Goal: Check status: Check status

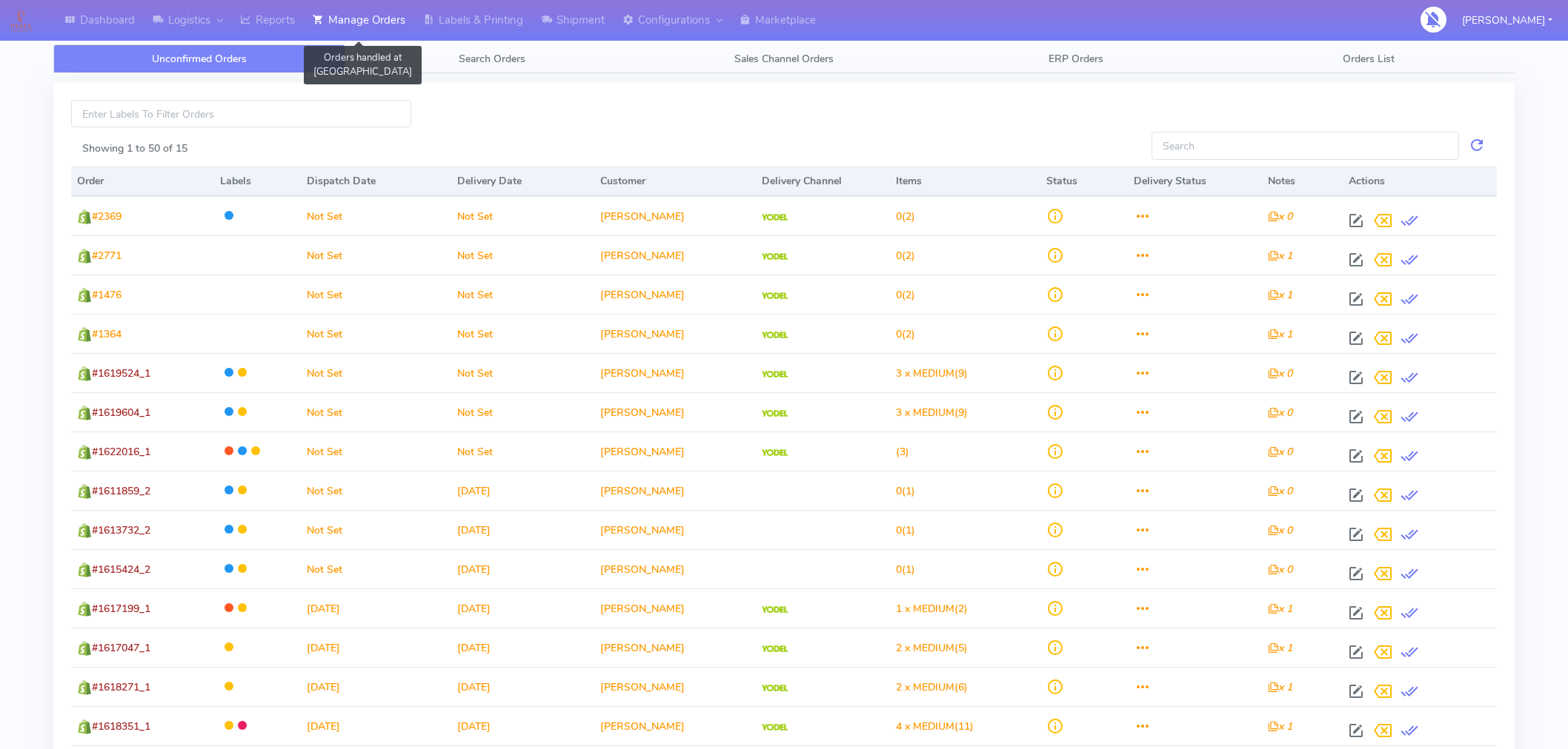
scroll to position [163, 0]
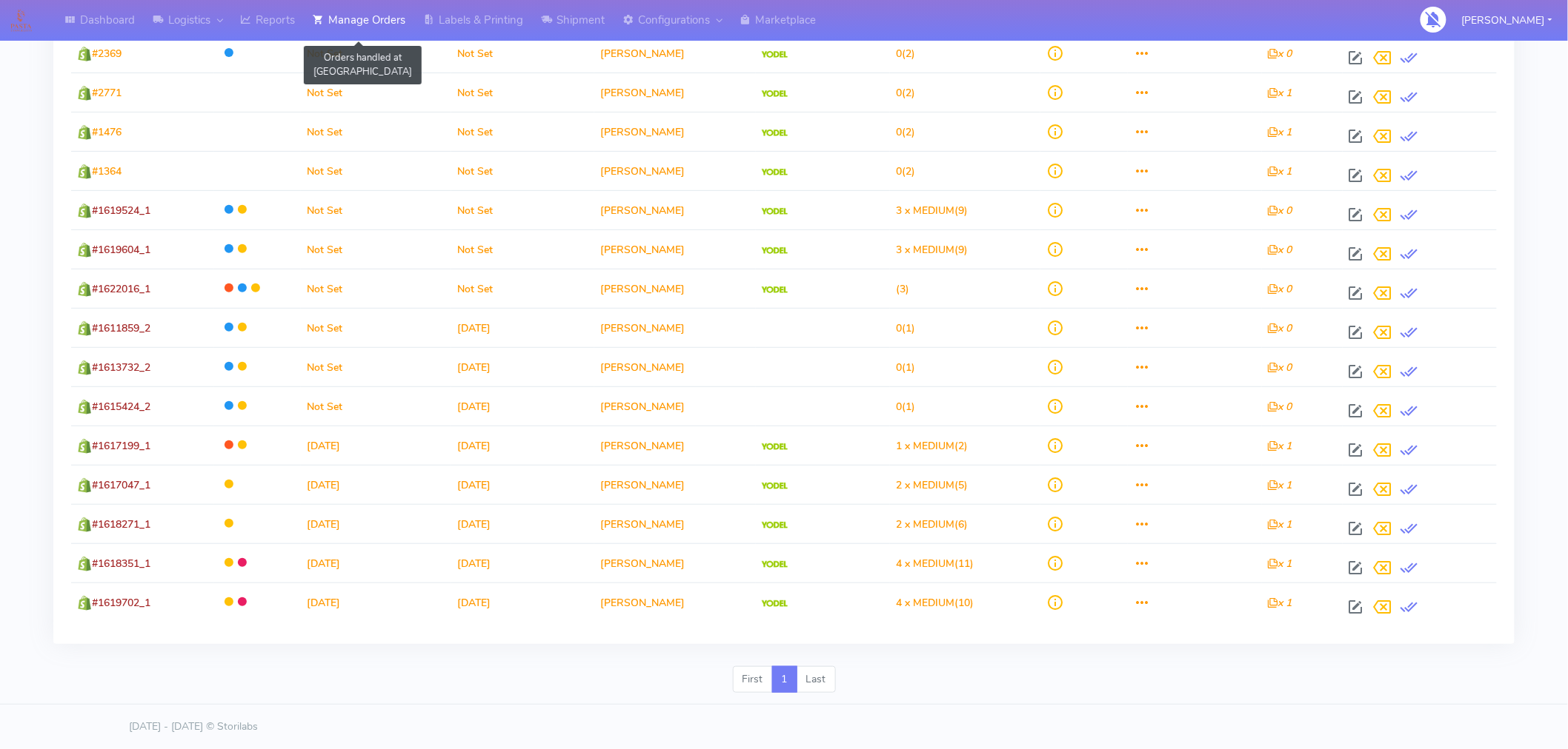
click at [373, 21] on link "Manage Orders" at bounding box center [360, 20] width 111 height 41
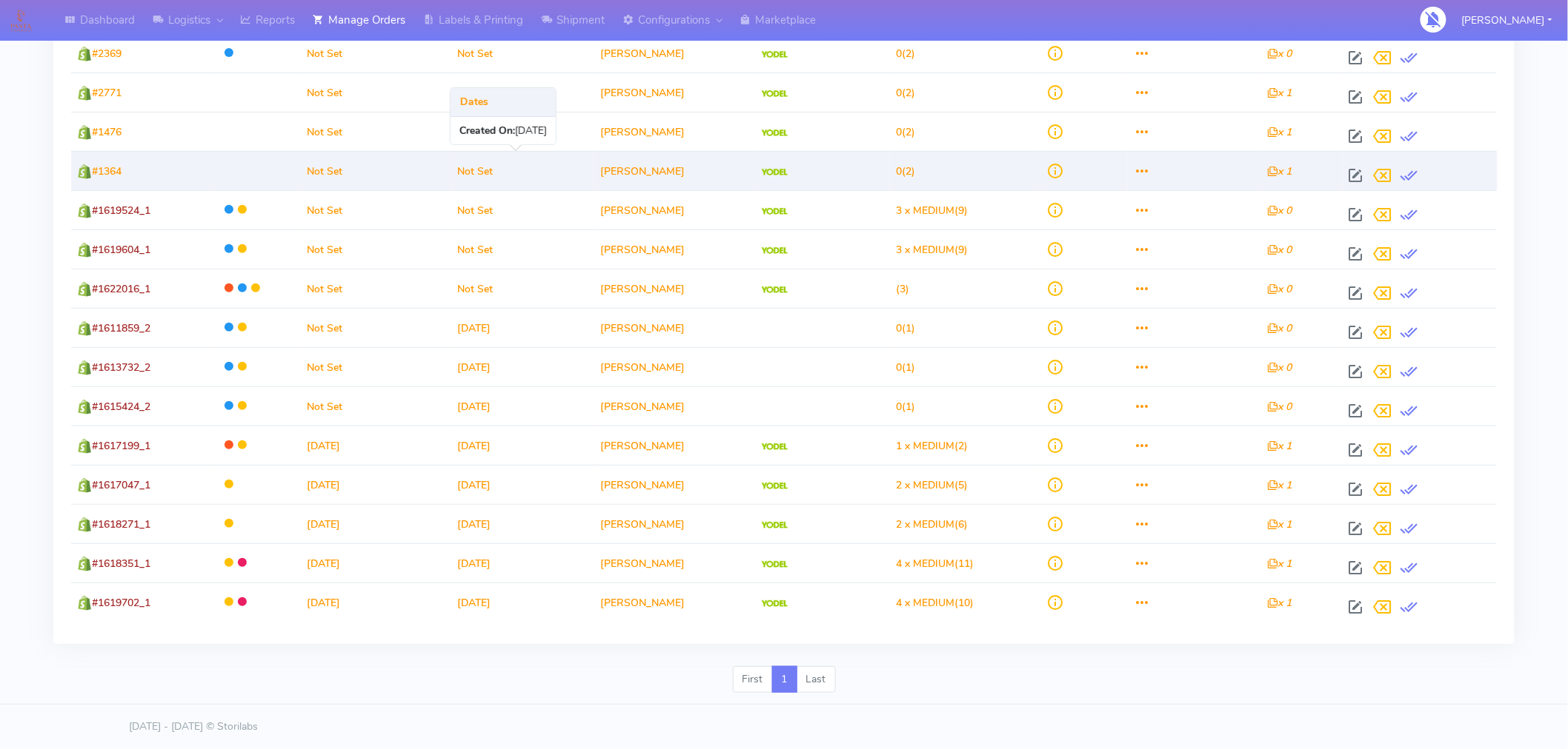
scroll to position [0, 0]
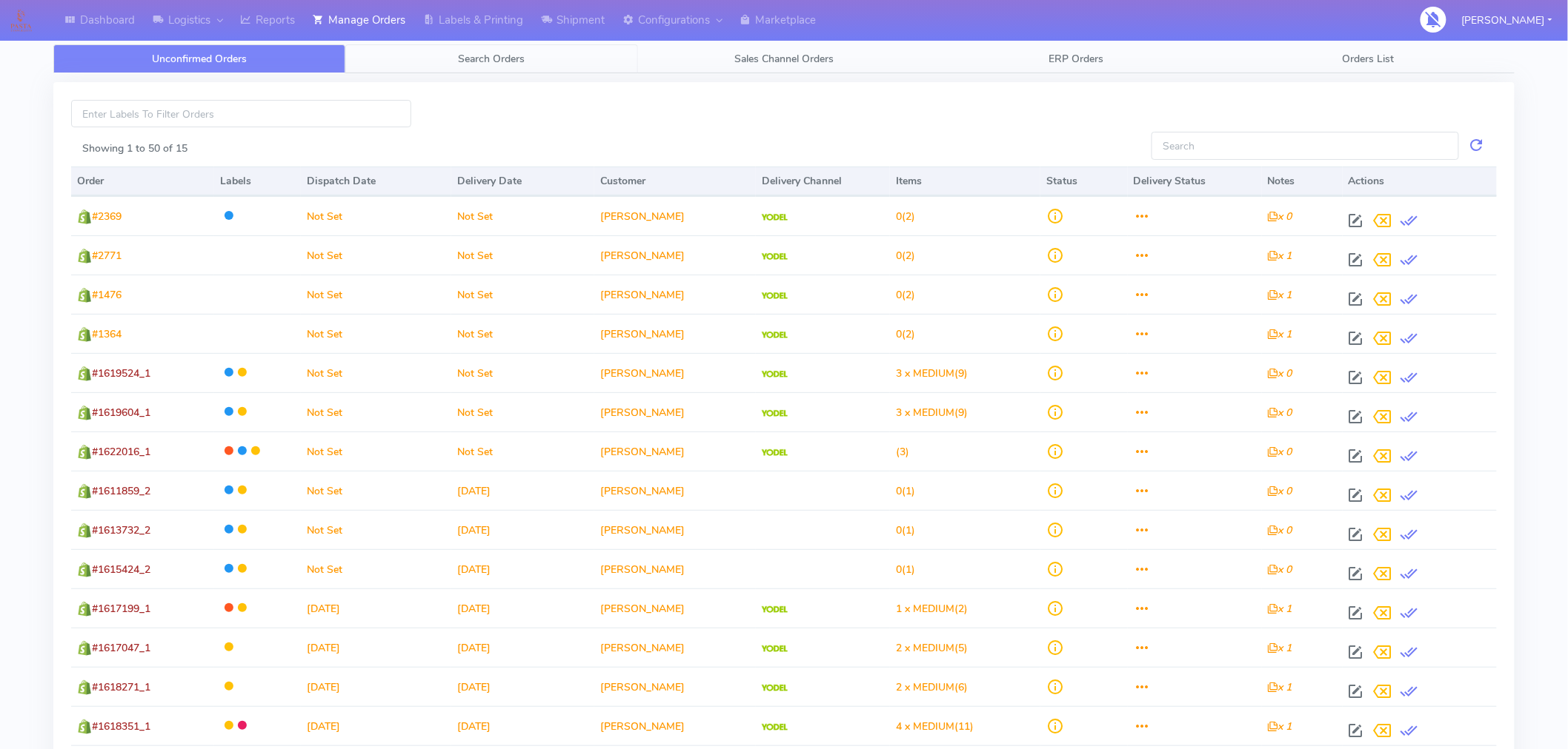
click at [518, 60] on span "Search Orders" at bounding box center [492, 59] width 67 height 14
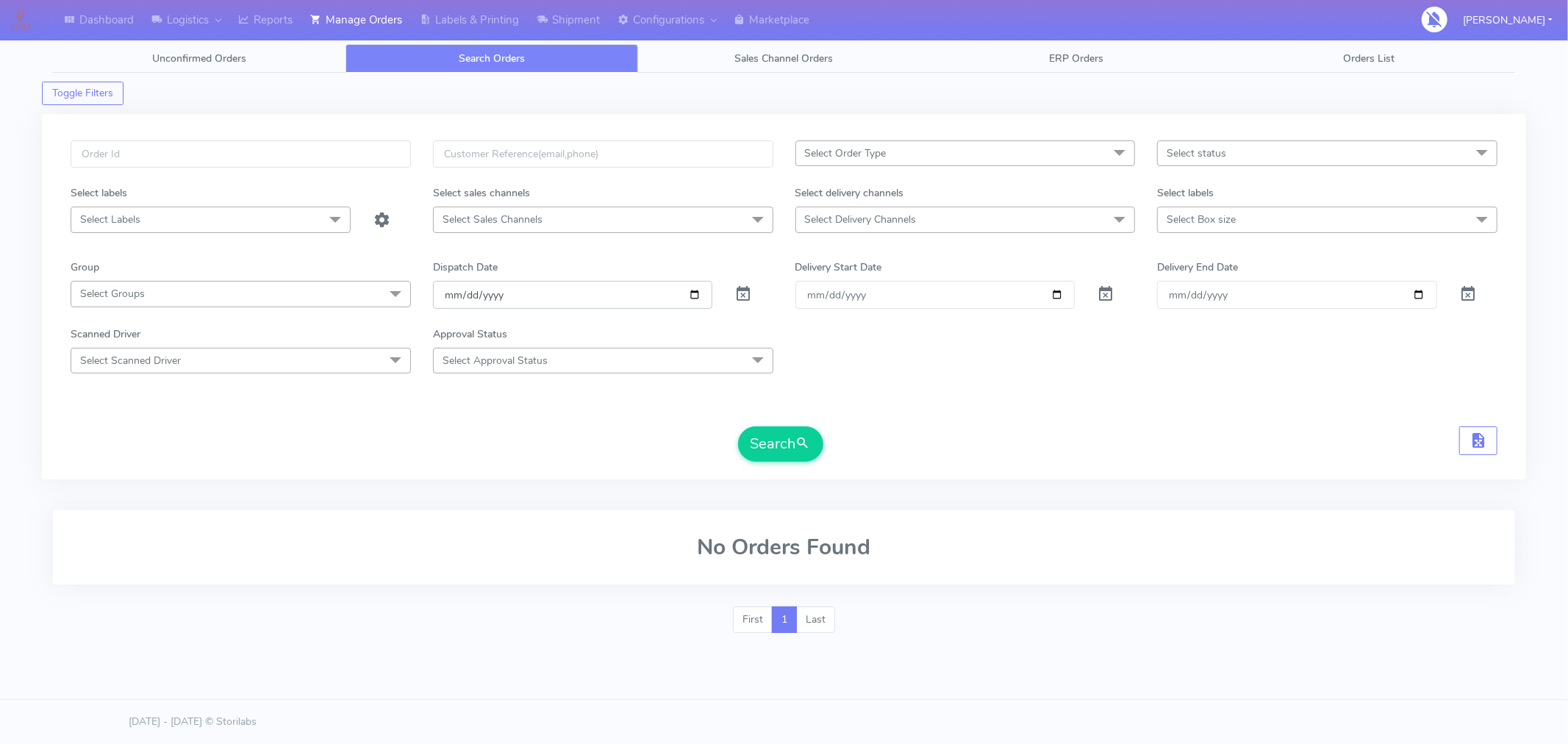
click at [694, 296] on input "[DATE]" at bounding box center [573, 295] width 280 height 27
click at [788, 445] on button "Search" at bounding box center [780, 444] width 85 height 35
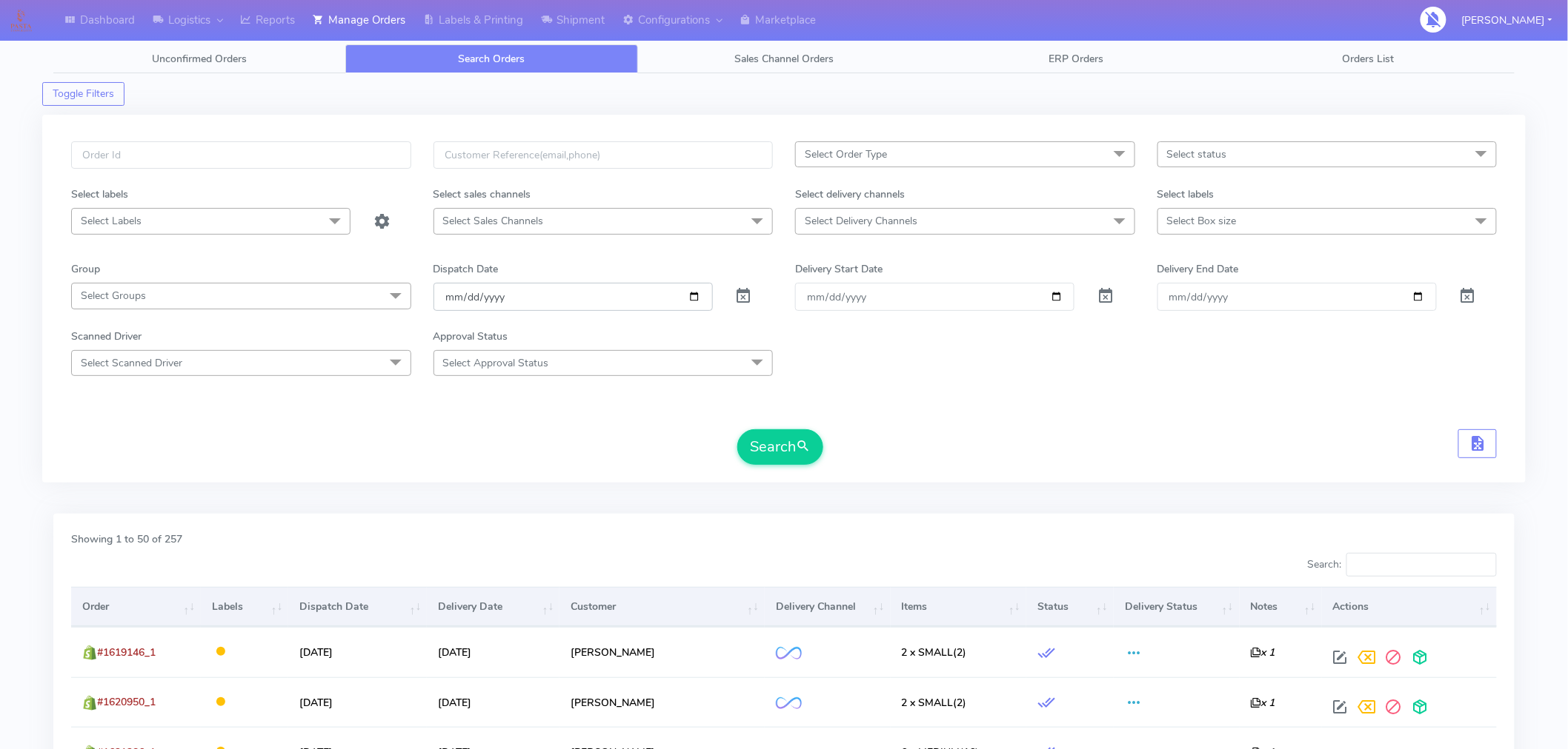
click at [693, 299] on input "2025-09-08" at bounding box center [573, 297] width 279 height 27
click at [800, 443] on span "submit" at bounding box center [803, 447] width 14 height 20
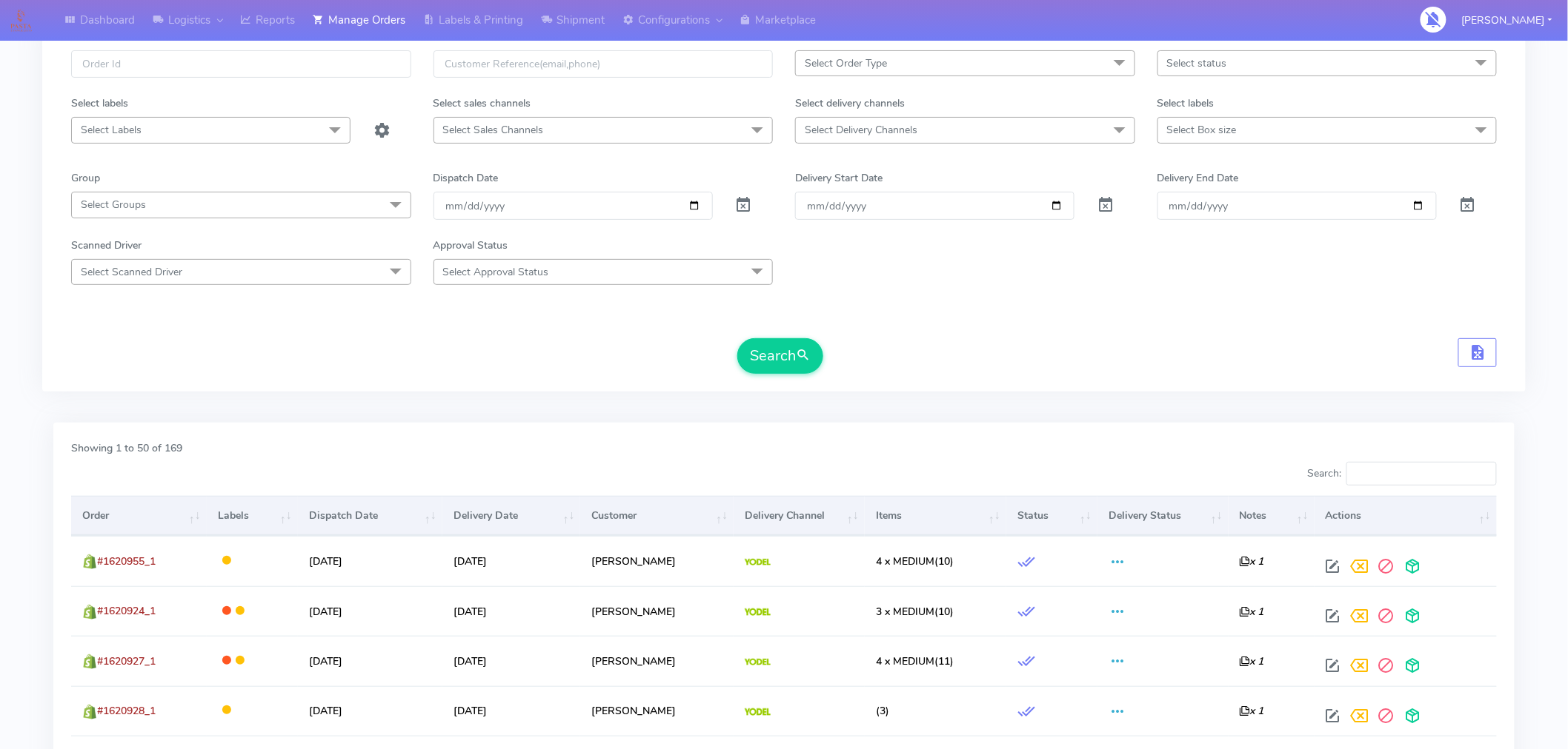
scroll to position [91, 0]
click at [701, 208] on input "2025-09-07" at bounding box center [573, 206] width 279 height 27
click at [693, 204] on input "2025-09-07" at bounding box center [573, 206] width 279 height 27
click at [679, 358] on div "Search" at bounding box center [784, 357] width 1425 height 35
click at [786, 360] on button "Search" at bounding box center [780, 357] width 86 height 35
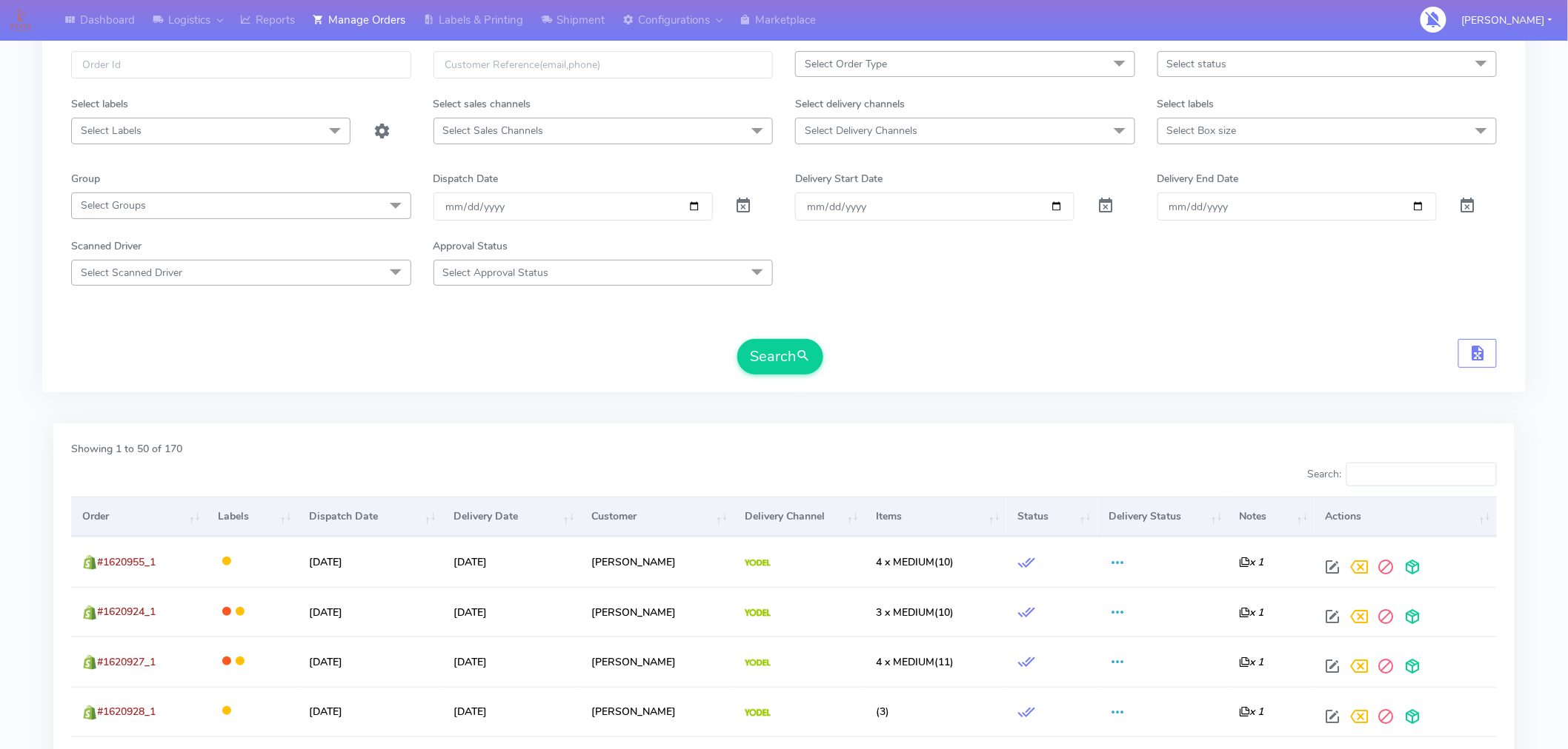
scroll to position [0, 0]
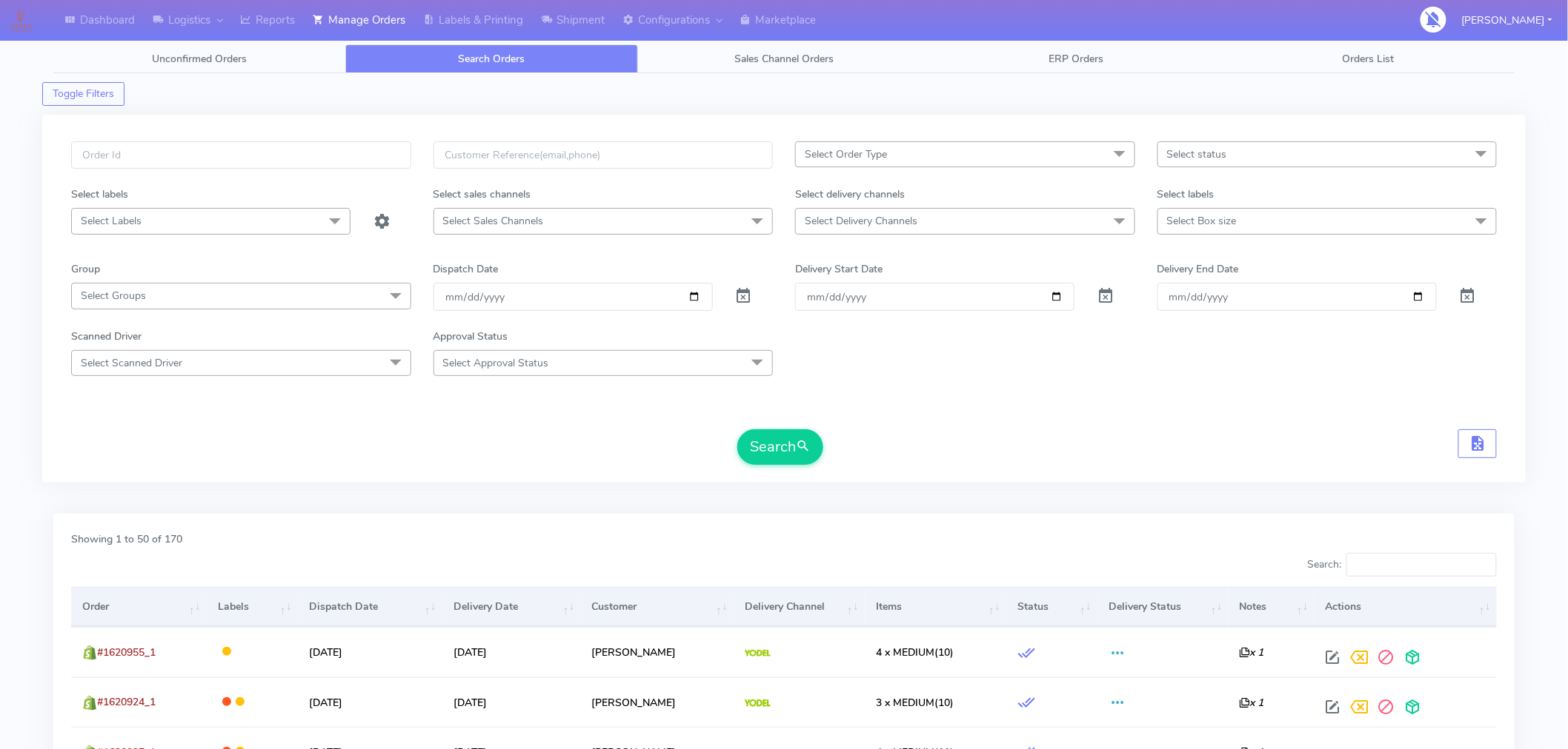
click at [461, 119] on div "Select Order Type Select All MEALS ATAVI One Off Pasta Club Gift Kit Event Unkn…" at bounding box center [784, 298] width 1483 height 368
click at [690, 298] on input "2025-09-07" at bounding box center [573, 297] width 279 height 27
type input "[DATE]"
click at [757, 450] on button "Search" at bounding box center [780, 447] width 86 height 35
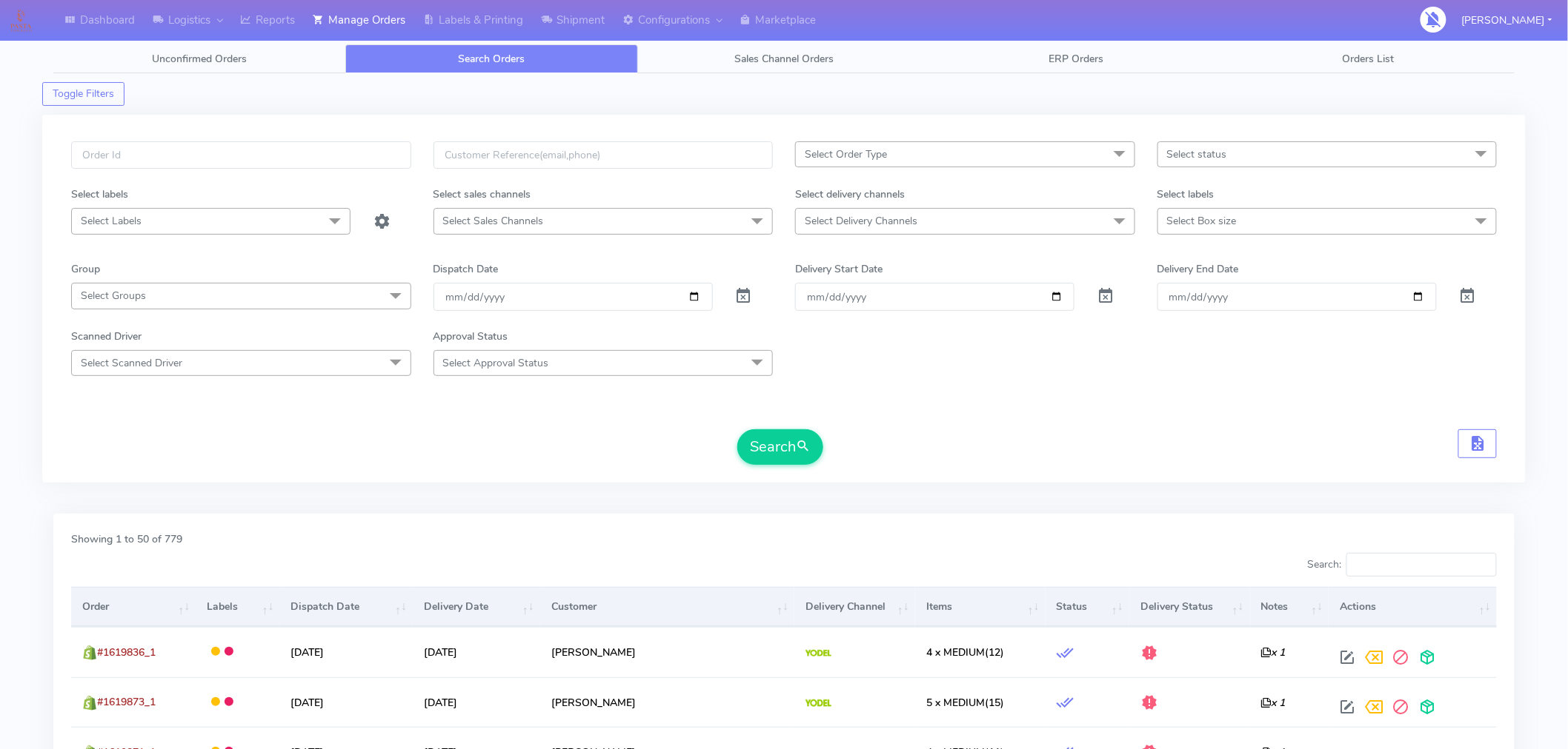
click at [1221, 160] on span "Select status" at bounding box center [1196, 155] width 60 height 14
click at [1216, 326] on div "Sent to Delivery Channel" at bounding box center [1326, 327] width 323 height 15
checkbox input "true"
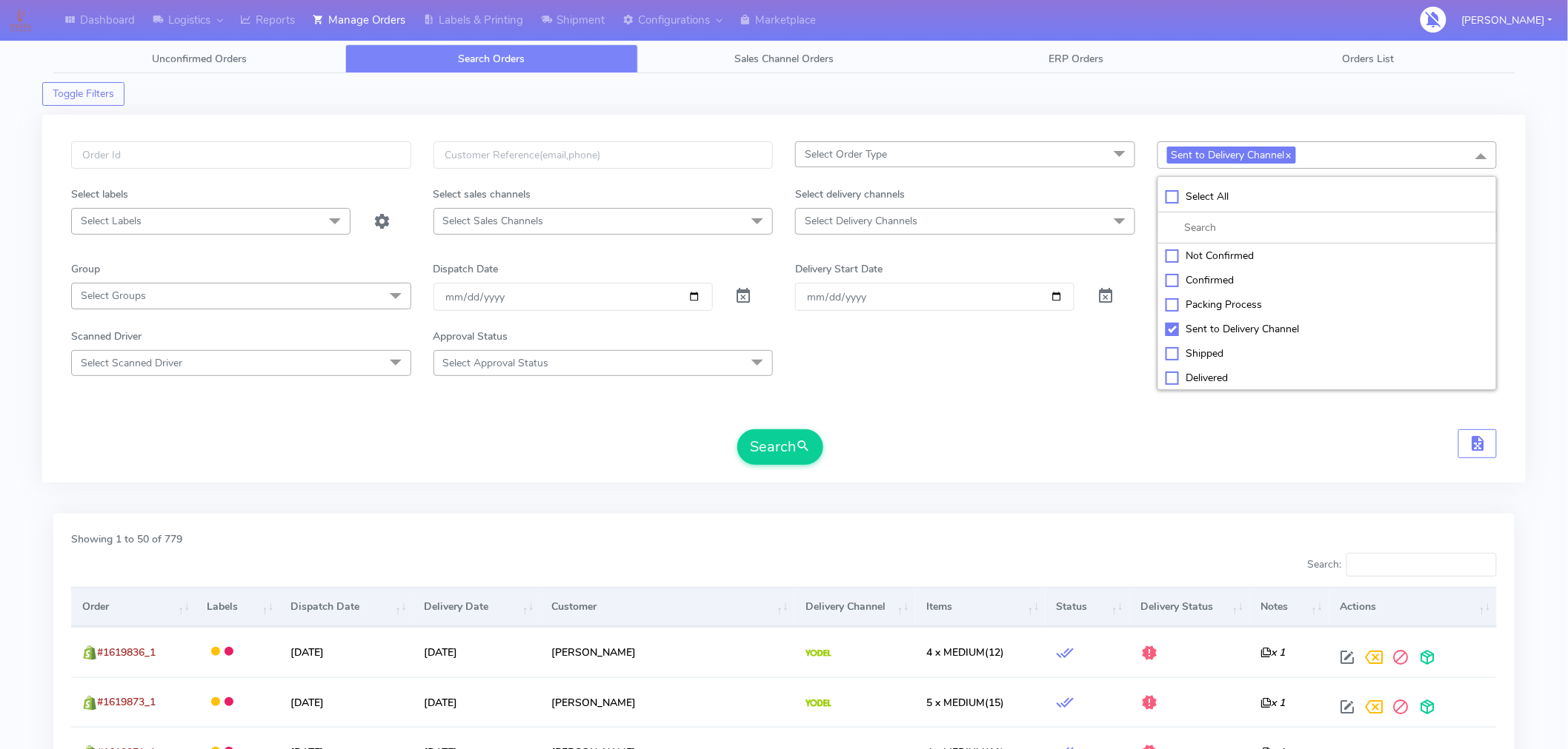
click at [1218, 283] on div "Confirmed" at bounding box center [1326, 280] width 323 height 15
checkbox input "true"
click at [1173, 328] on div "Sent to Delivery Channel" at bounding box center [1326, 329] width 323 height 15
checkbox input "false"
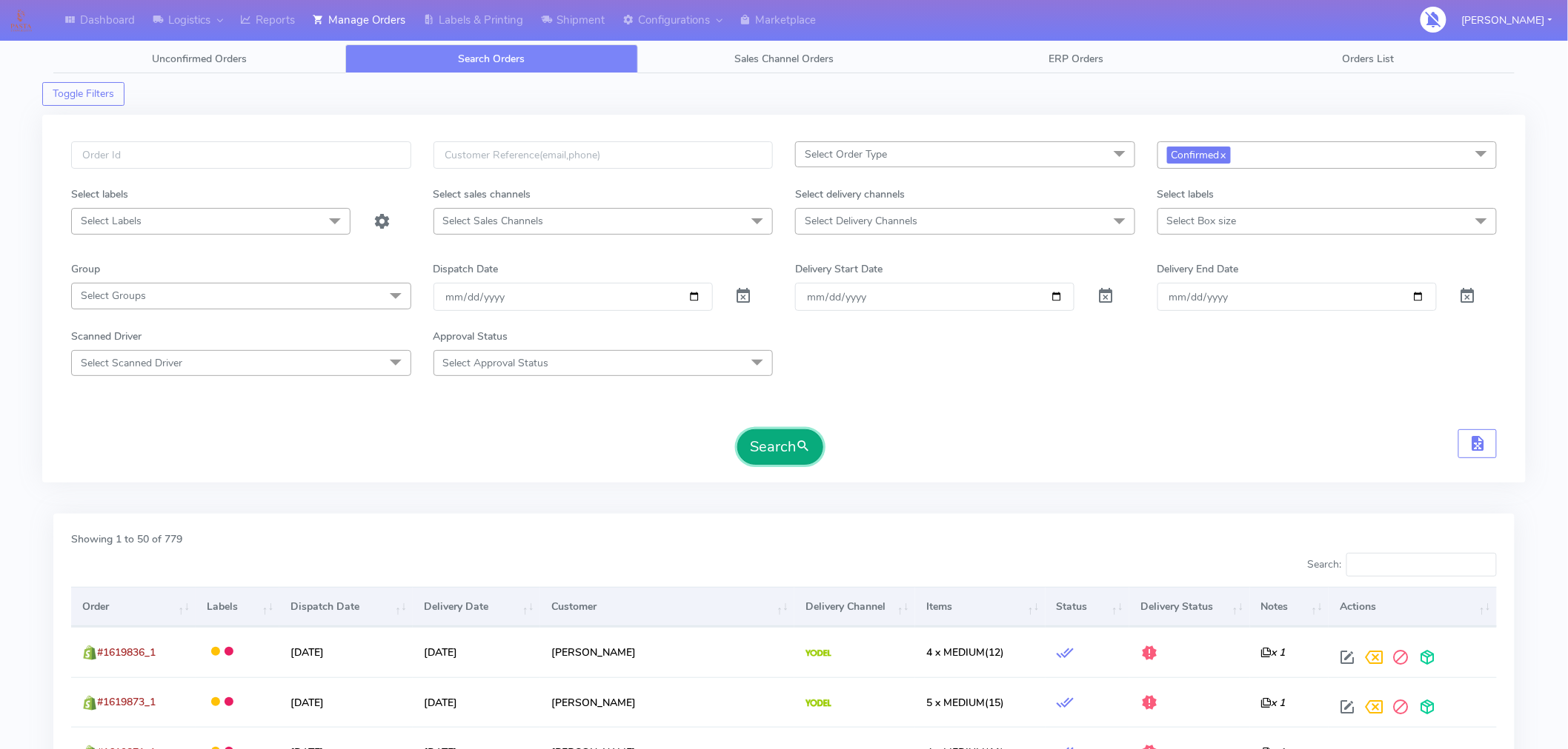
click at [808, 448] on span "submit" at bounding box center [803, 447] width 14 height 20
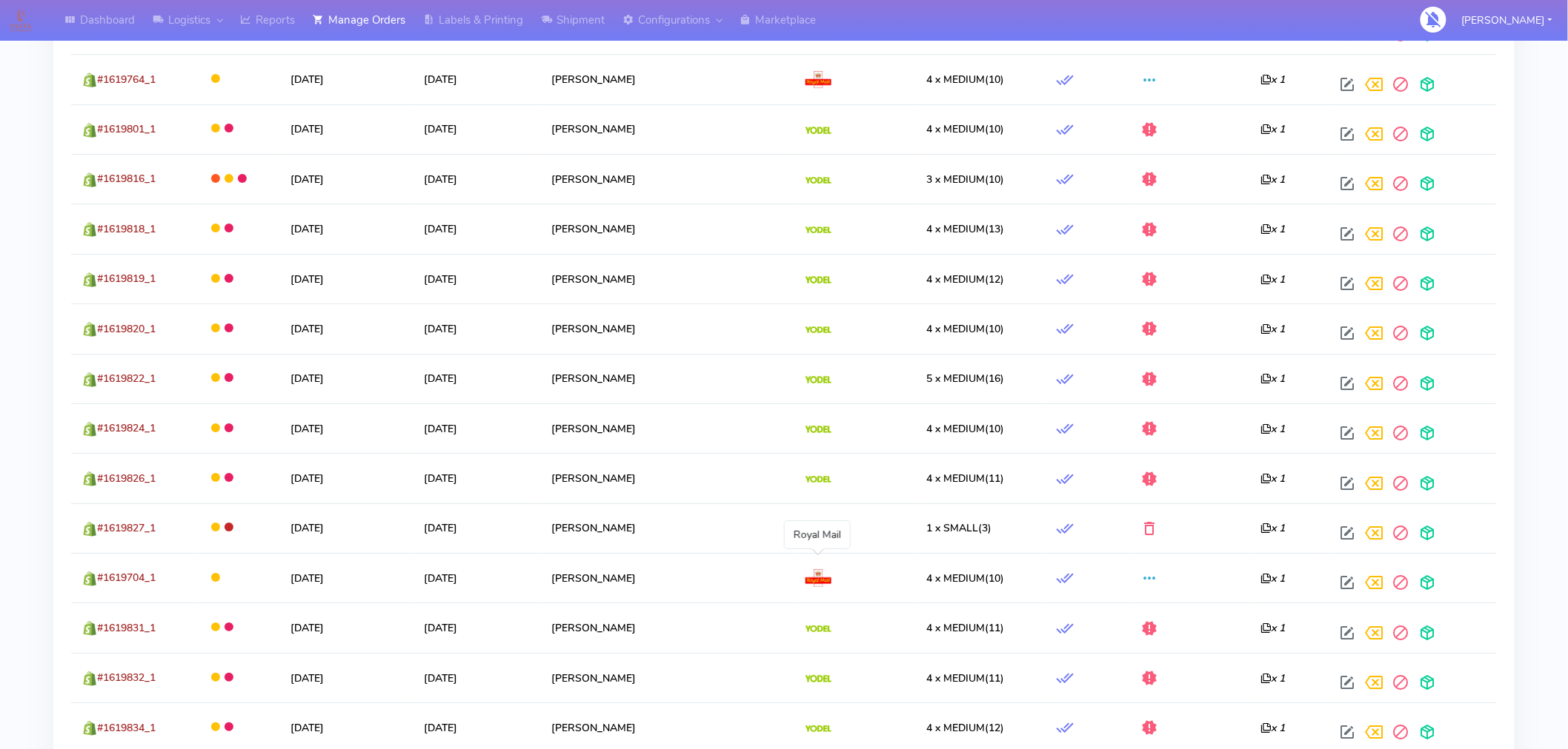
scroll to position [2022, 0]
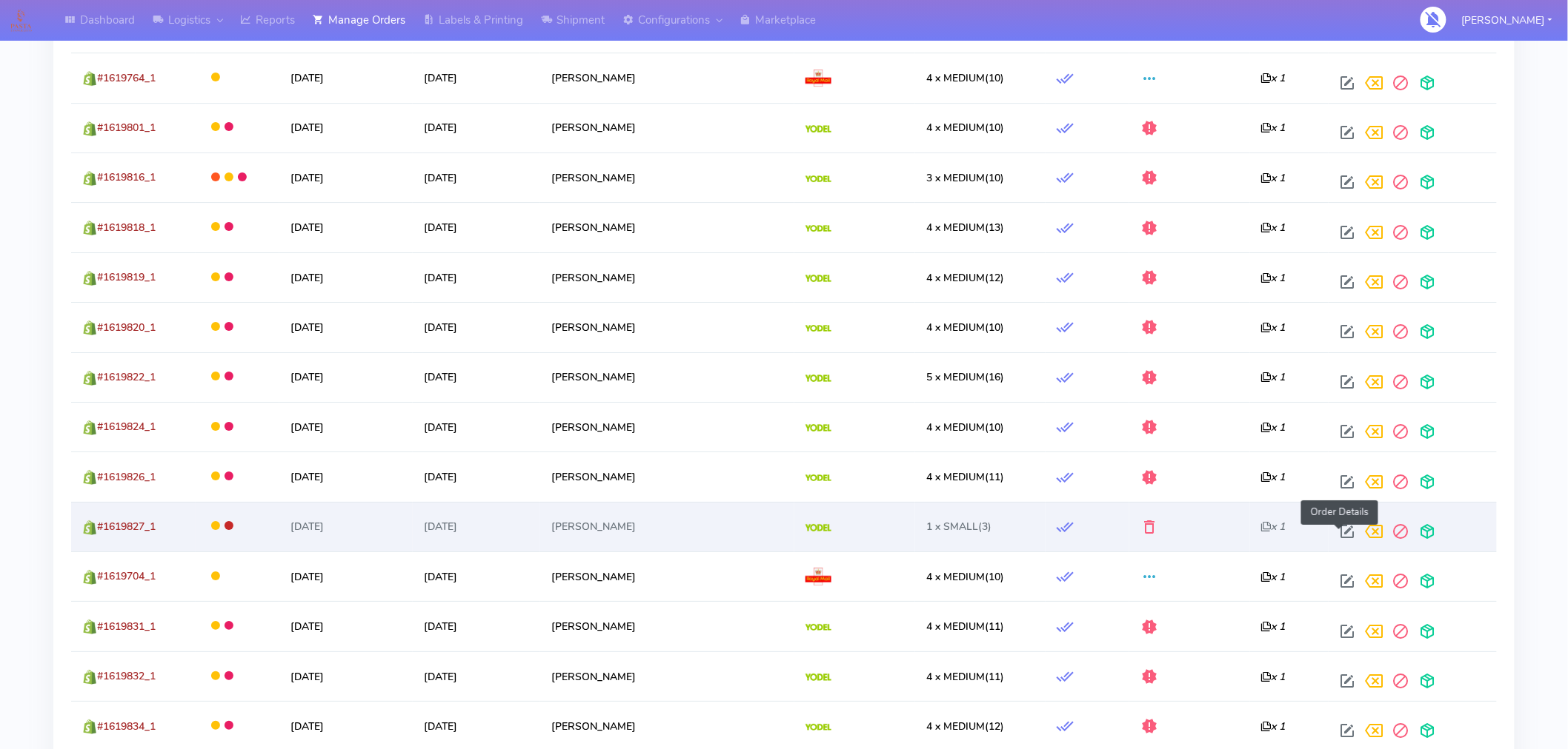
click at [1343, 537] on span at bounding box center [1347, 535] width 26 height 14
select select "5"
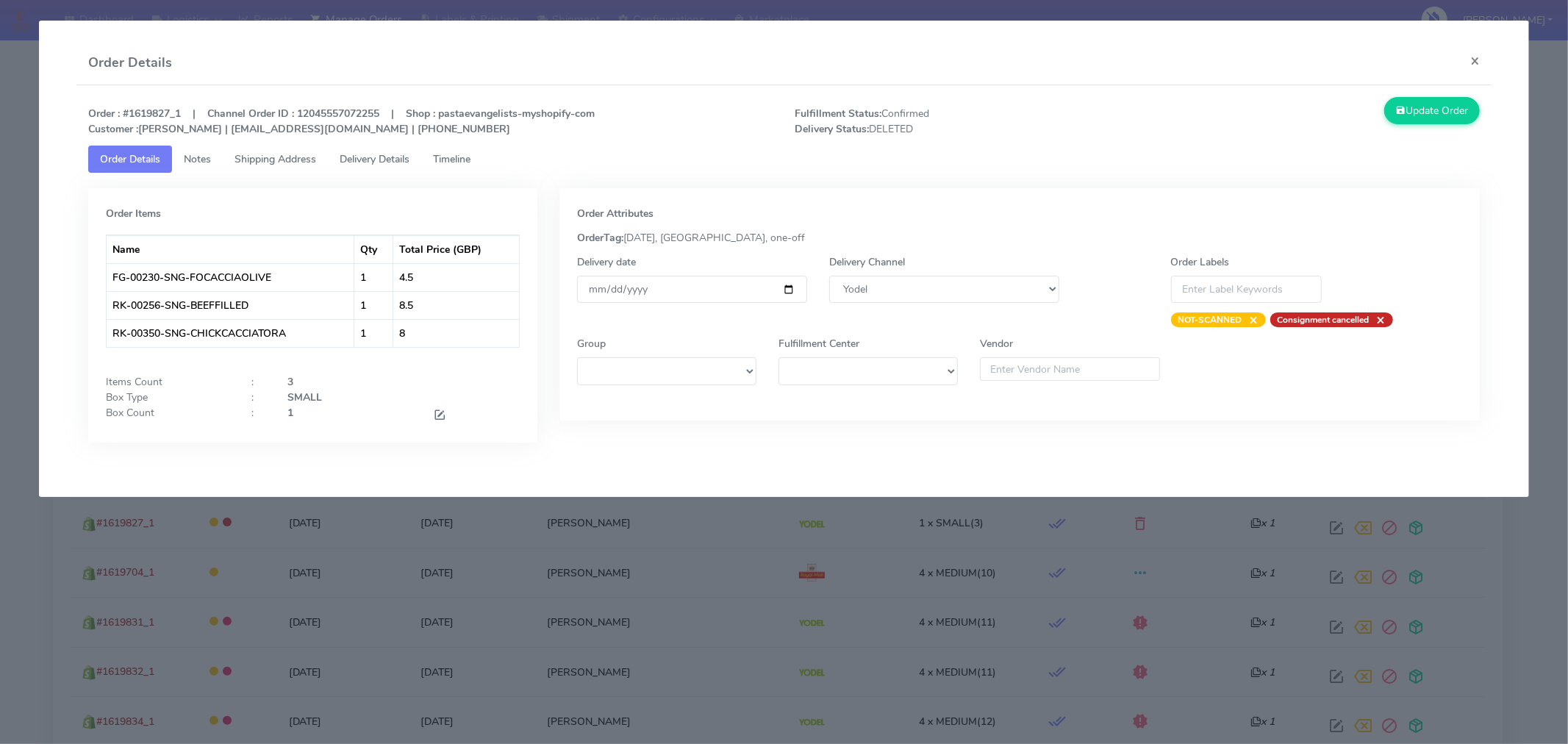
click at [459, 163] on span "Timeline" at bounding box center [452, 159] width 37 height 14
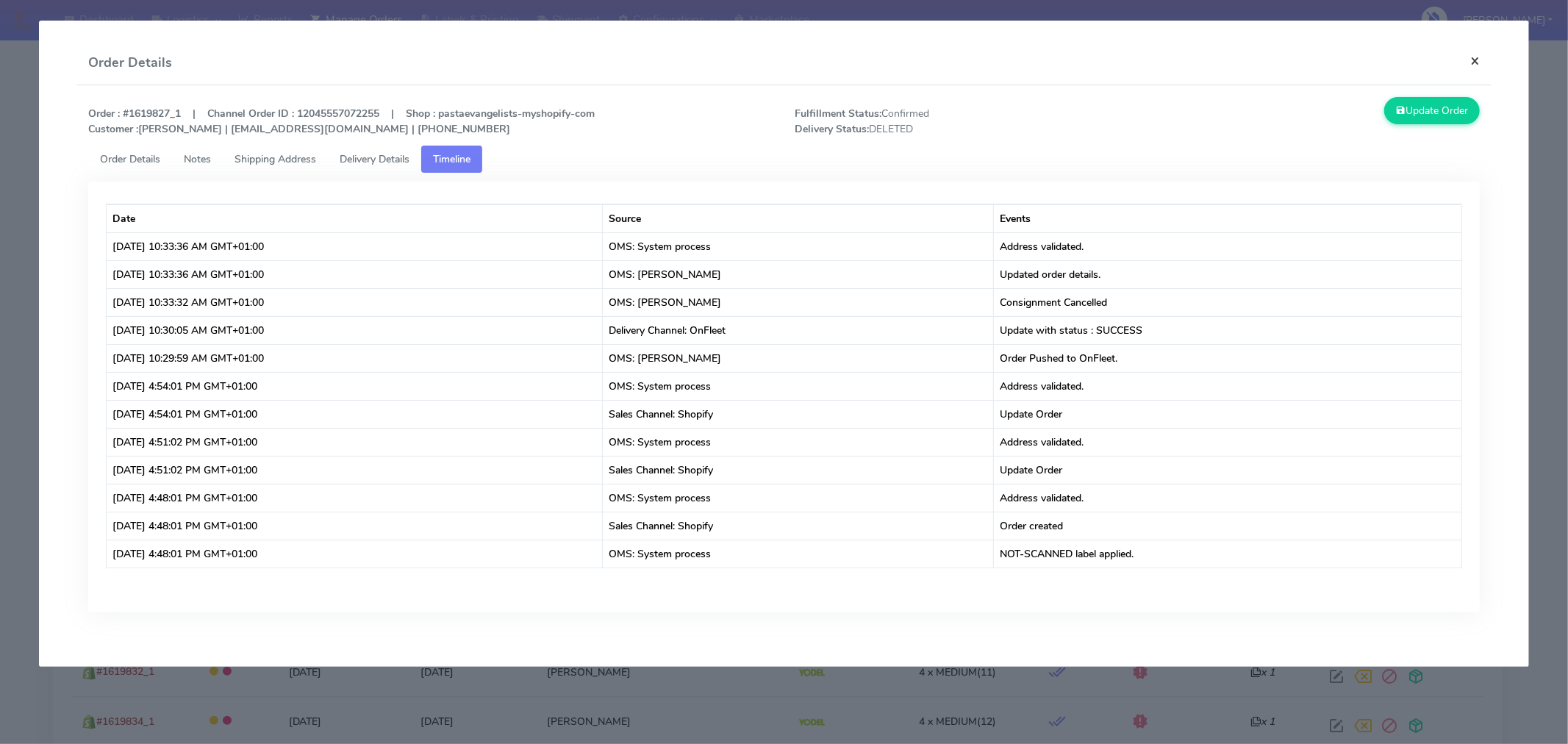
click at [1472, 66] on button "×" at bounding box center [1476, 61] width 33 height 39
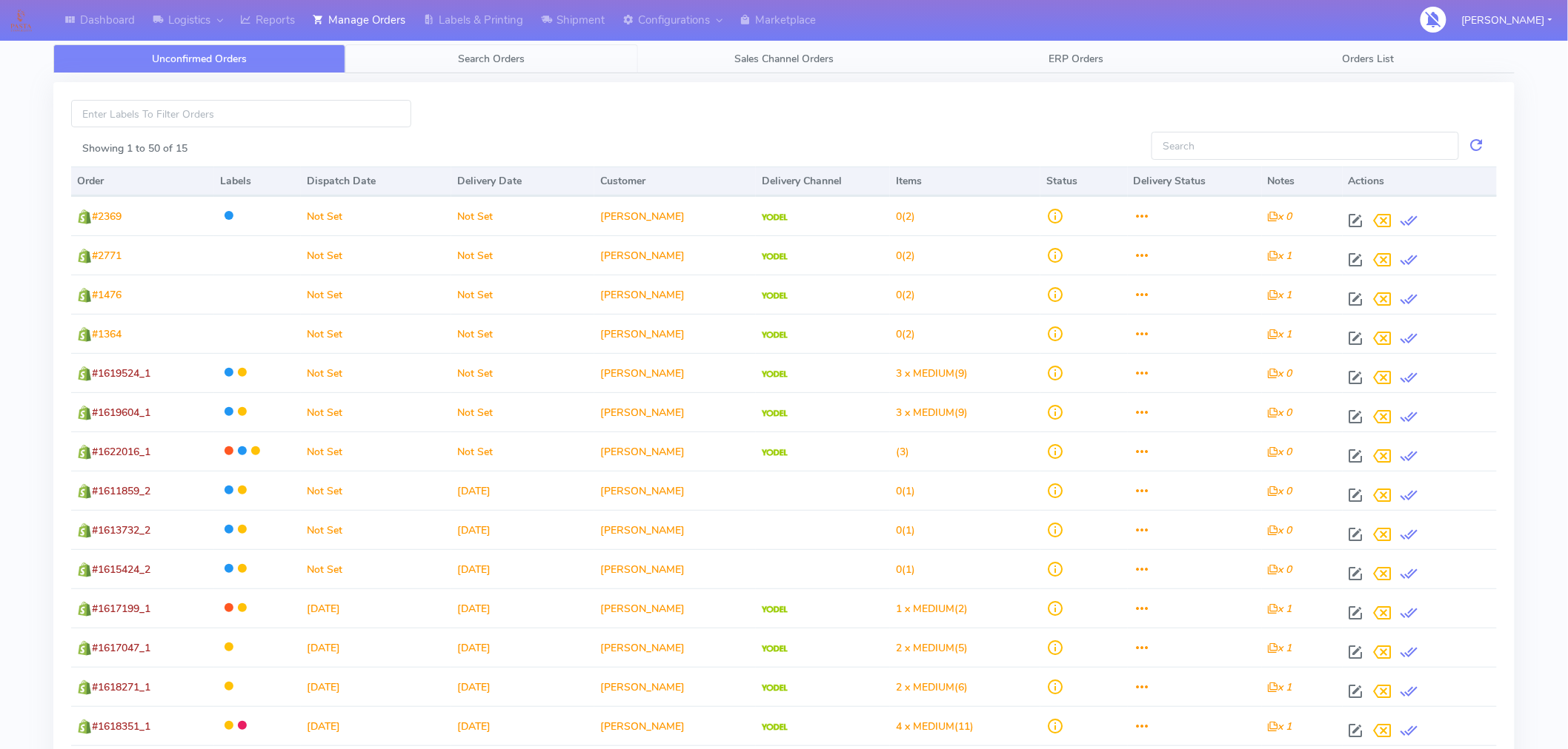
click at [497, 67] on link "Search Orders" at bounding box center [491, 59] width 292 height 29
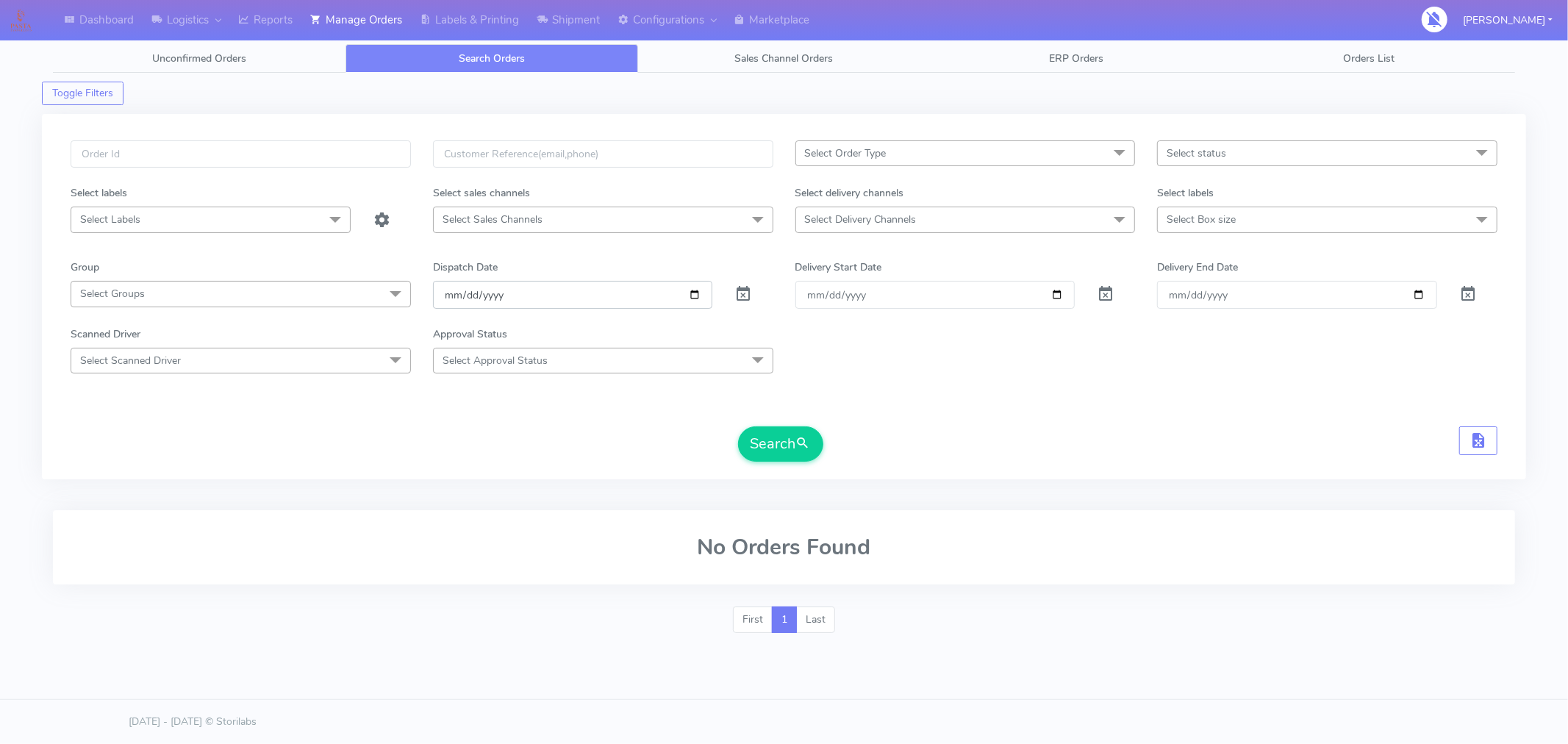
click at [694, 292] on input "[DATE]" at bounding box center [573, 295] width 280 height 27
click at [871, 409] on form "Select Order Type Select All MEALS ATAVI One Off Pasta Club Gift Kit Event Unkn…" at bounding box center [784, 300] width 1427 height 321
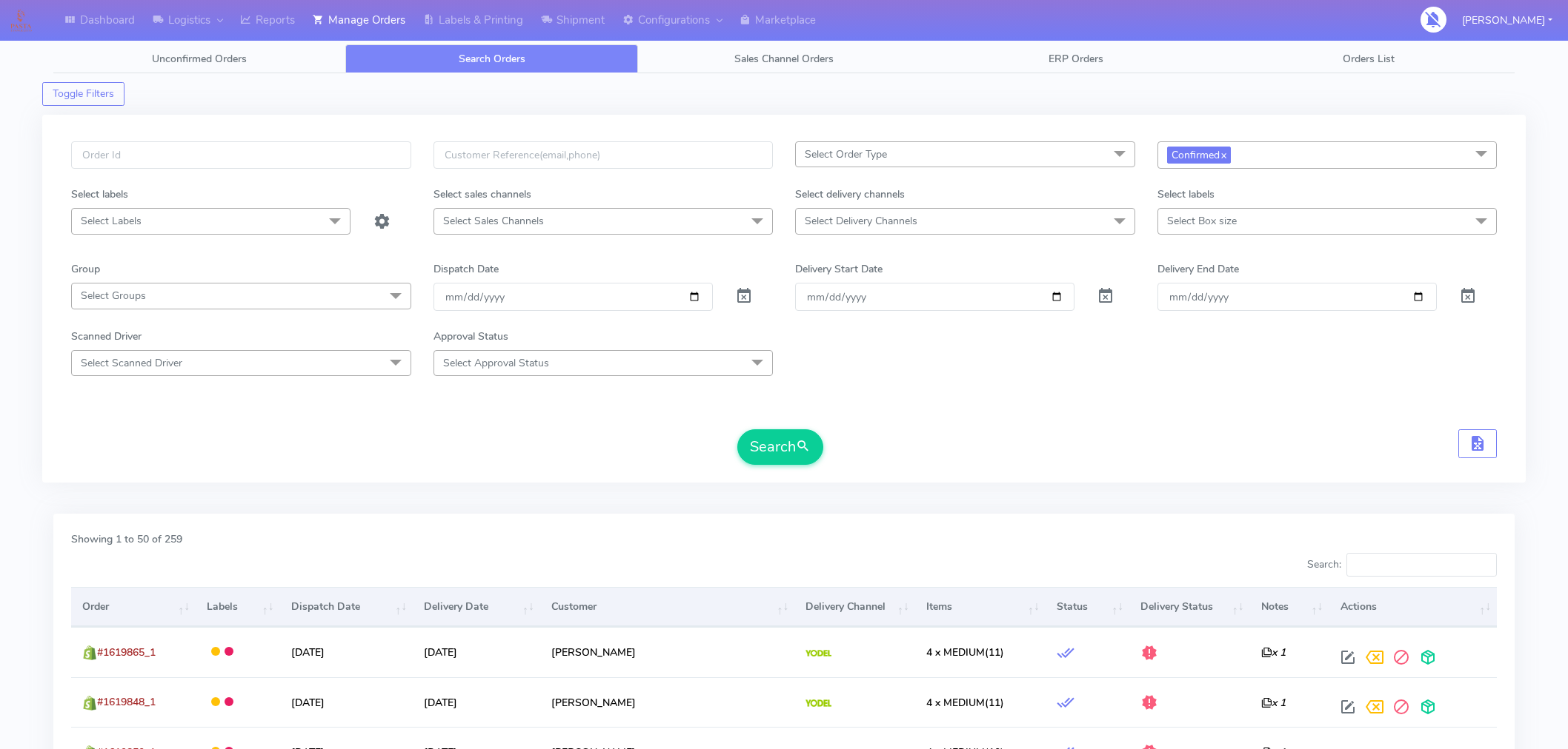
scroll to position [2022, 0]
